Goal: Transaction & Acquisition: Purchase product/service

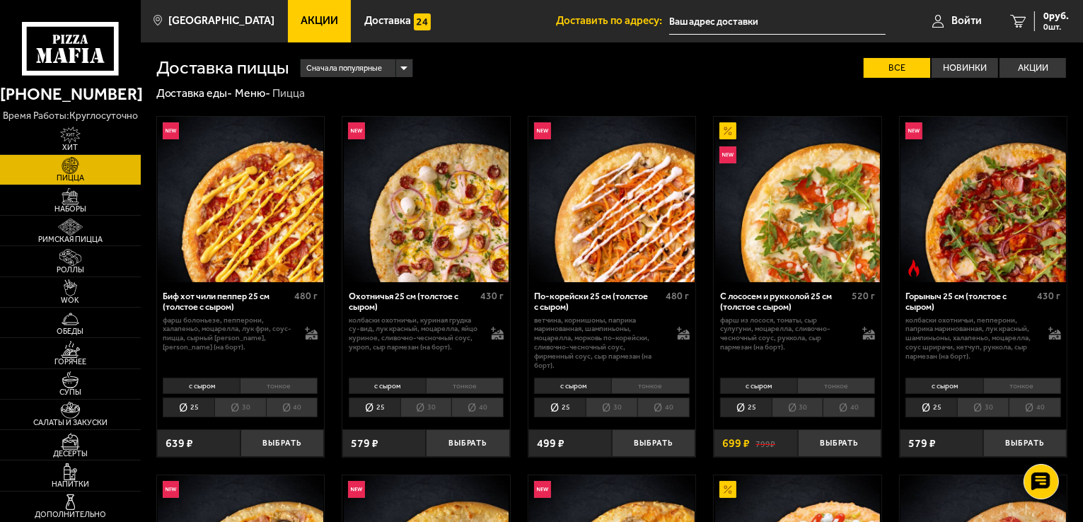
click at [301, 16] on span "Акции" at bounding box center [320, 21] width 38 height 11
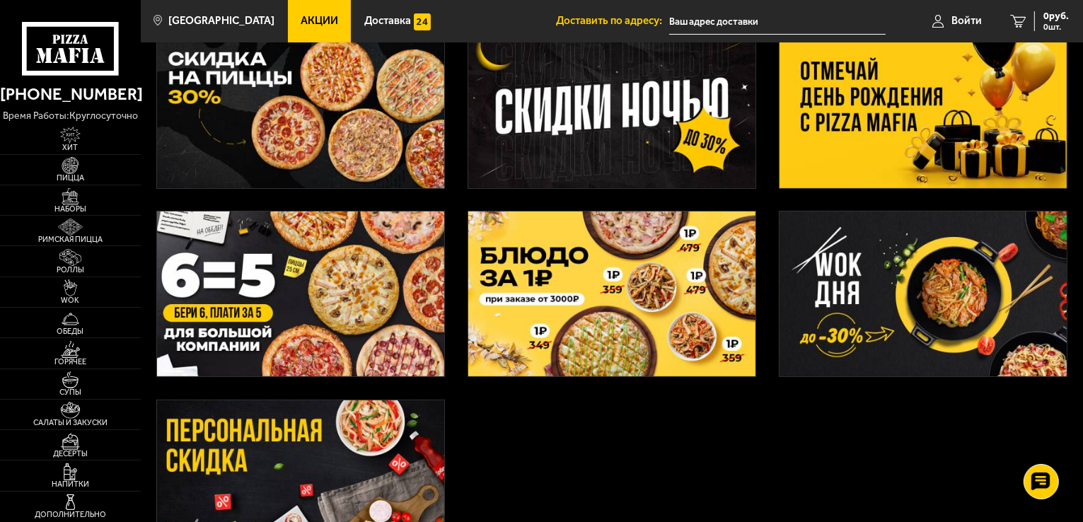
scroll to position [283, 0]
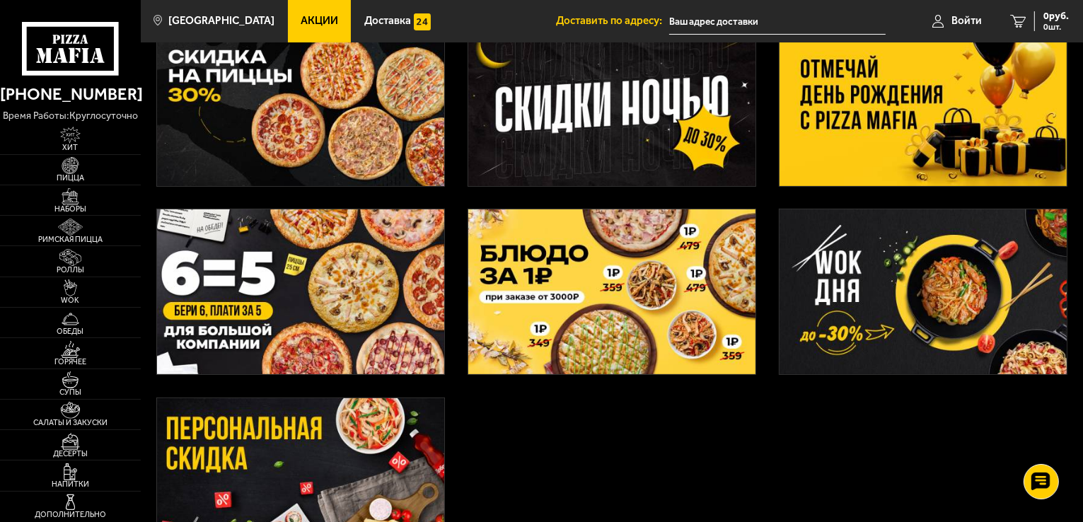
click at [906, 120] on img at bounding box center [923, 103] width 287 height 165
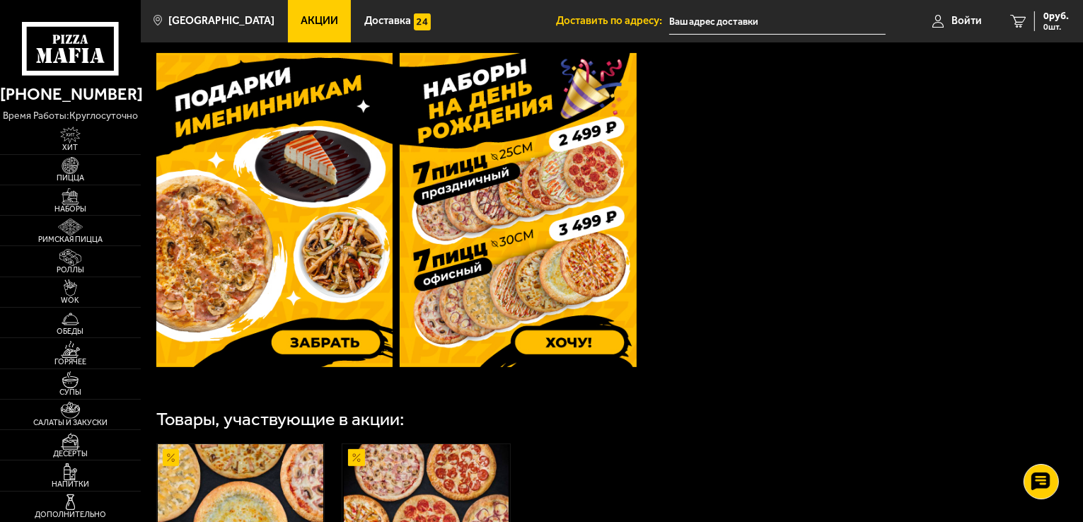
scroll to position [425, 0]
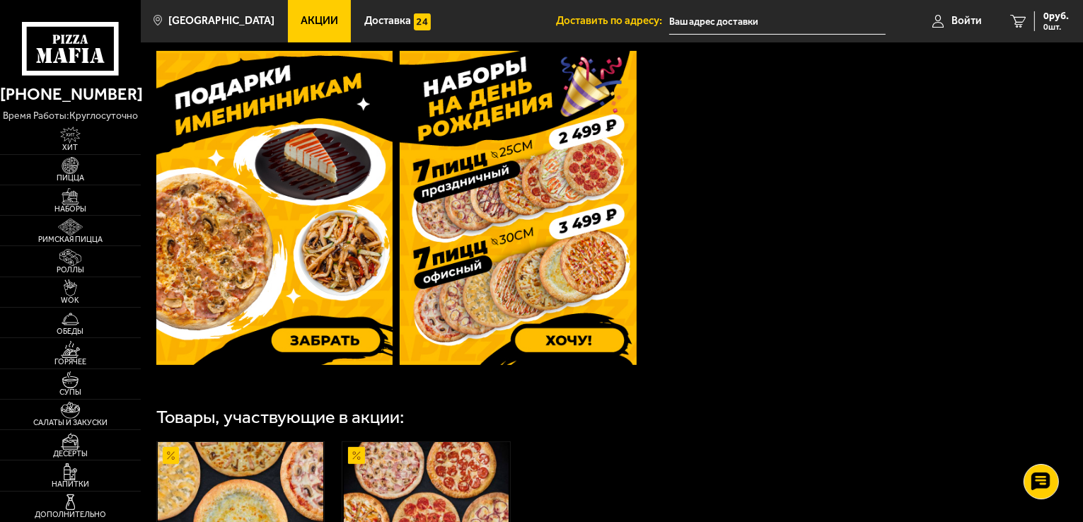
click at [314, 276] on img at bounding box center [274, 208] width 237 height 314
click at [75, 199] on img at bounding box center [70, 196] width 43 height 17
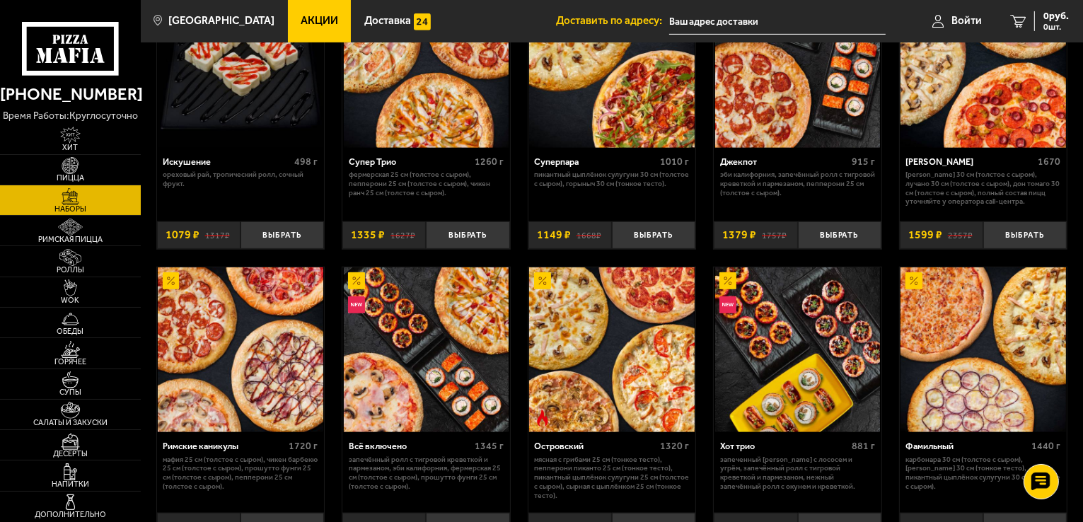
scroll to position [778, 0]
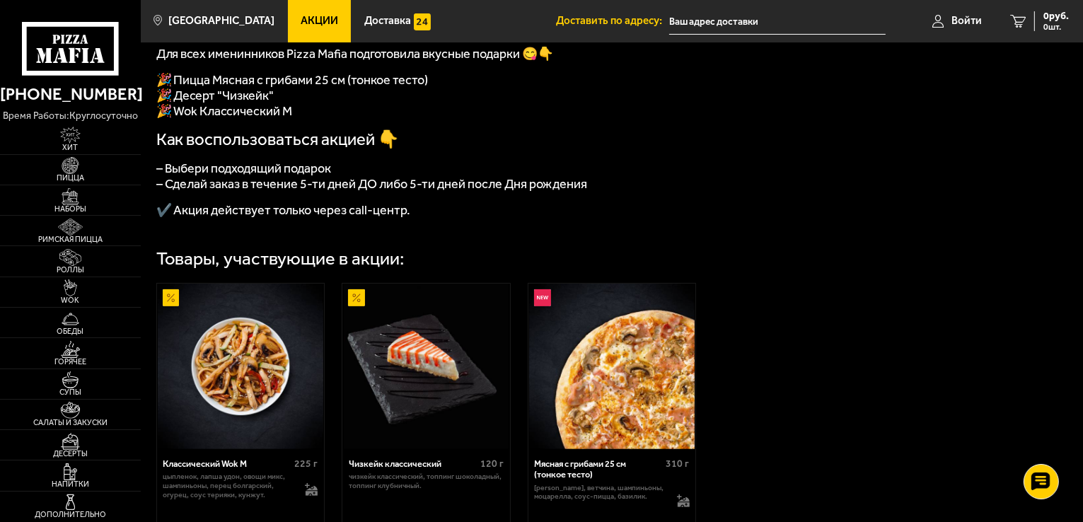
scroll to position [495, 0]
